Goal: Navigation & Orientation: Find specific page/section

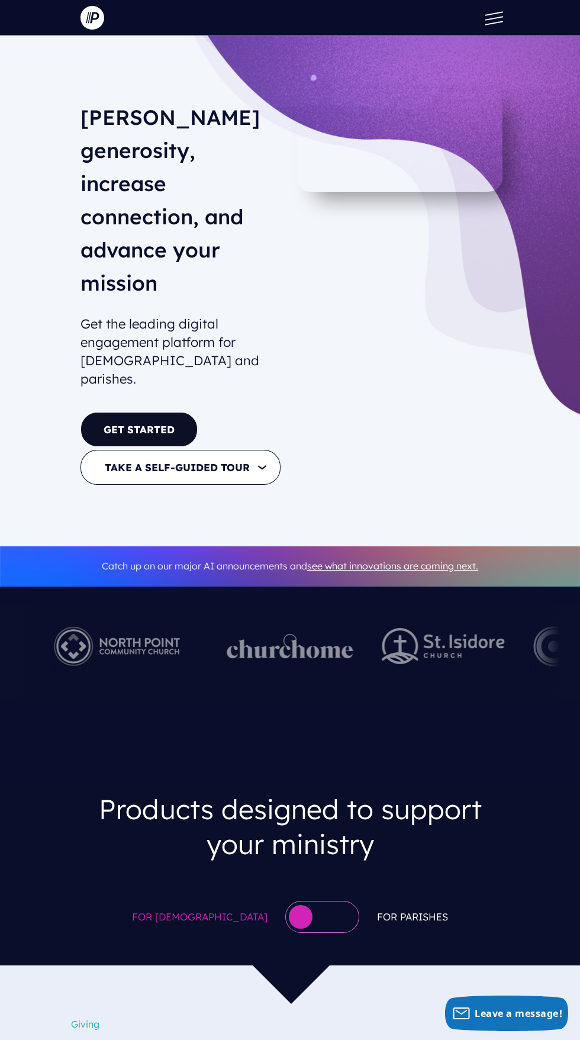
click at [494, 14] on span at bounding box center [495, 13] width 18 height 4
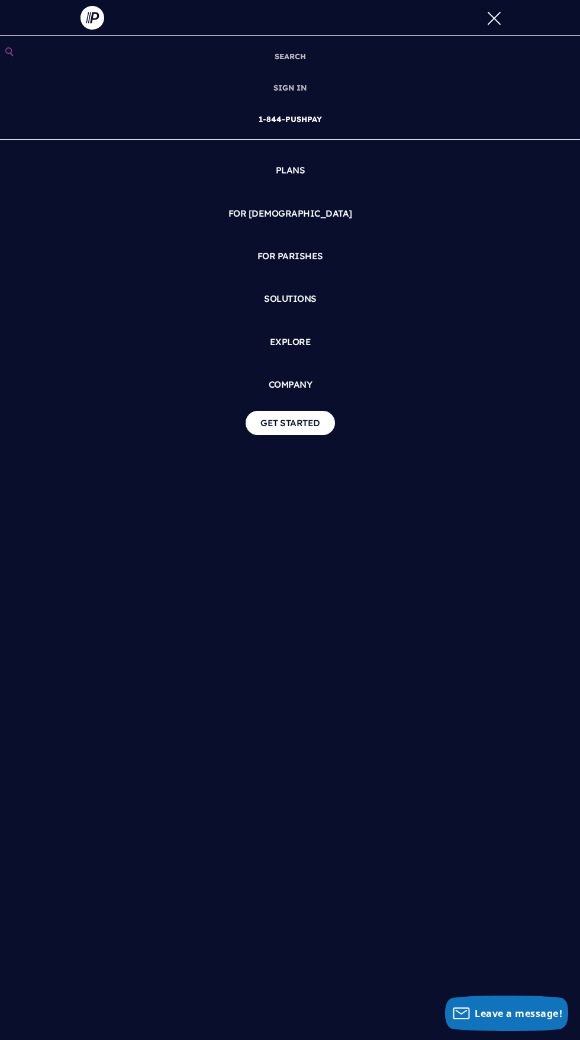
click at [303, 104] on link "1-844-PUSHPAY" at bounding box center [290, 119] width 73 height 31
click at [298, 70] on link "SEARCH" at bounding box center [290, 56] width 41 height 31
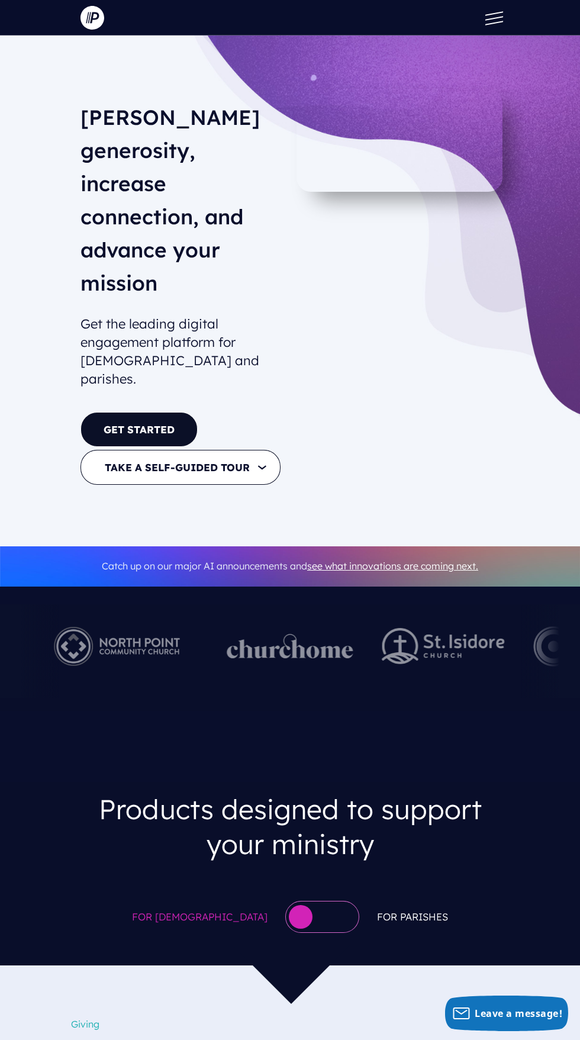
click at [494, 23] on span at bounding box center [495, 23] width 18 height 4
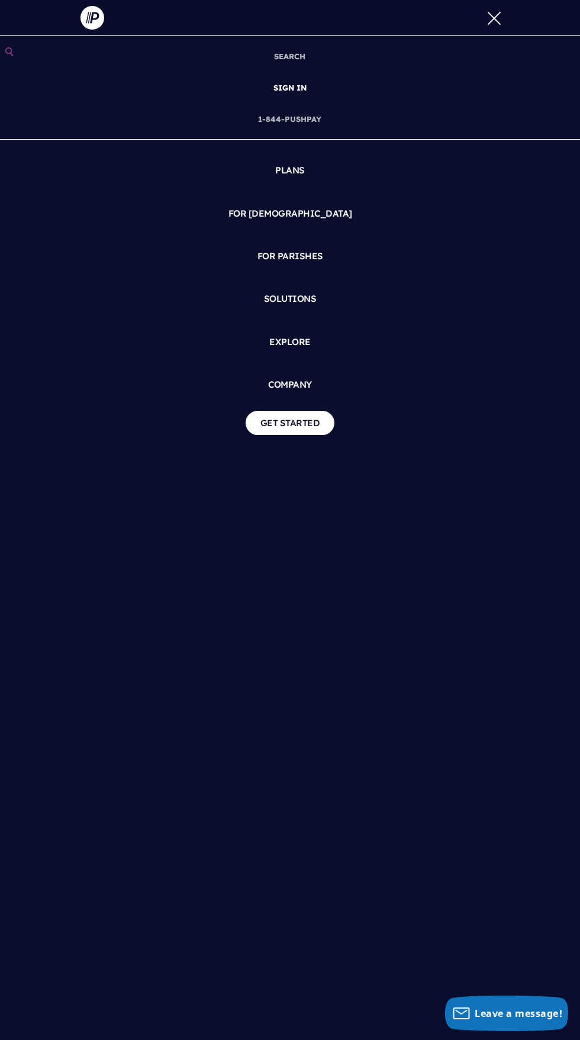
click at [291, 88] on link "SIGN IN" at bounding box center [290, 87] width 43 height 31
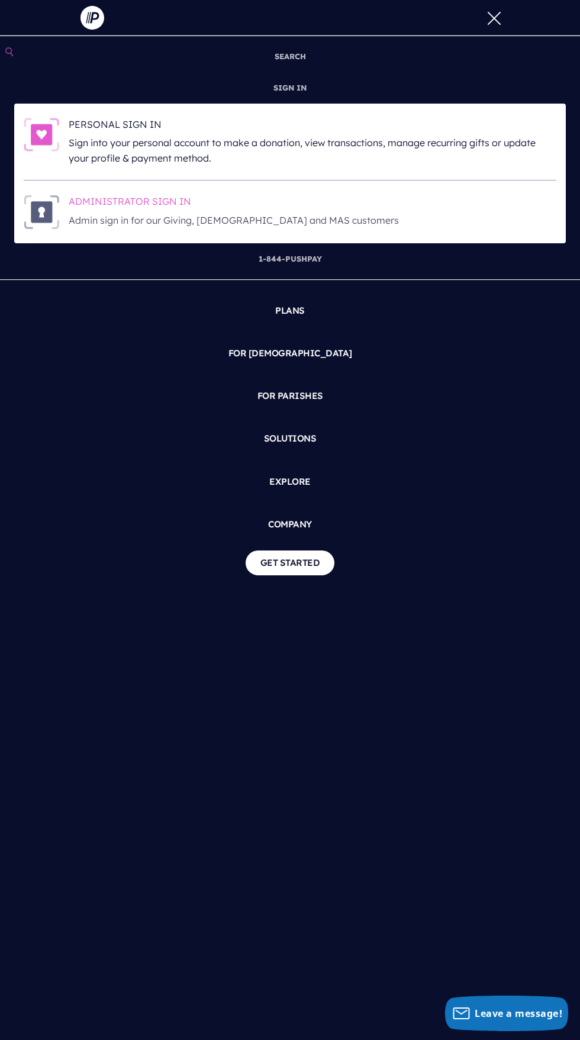
click at [185, 213] on p "Admin sign in for our Giving, [DEMOGRAPHIC_DATA] and MAS customers" at bounding box center [313, 220] width 488 height 15
